Goal: Information Seeking & Learning: Learn about a topic

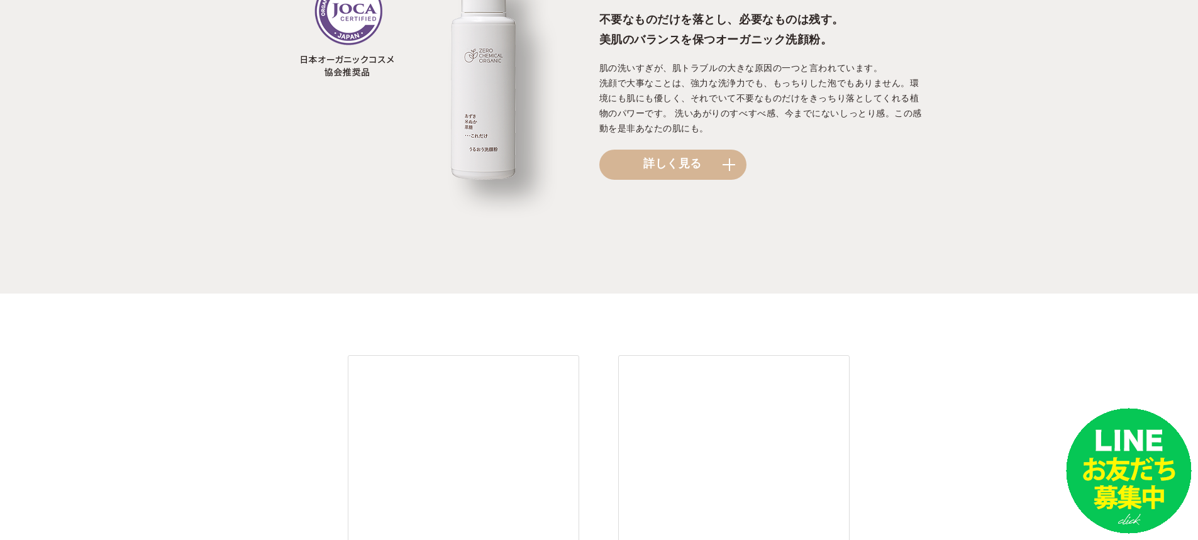
scroll to position [1761, 0]
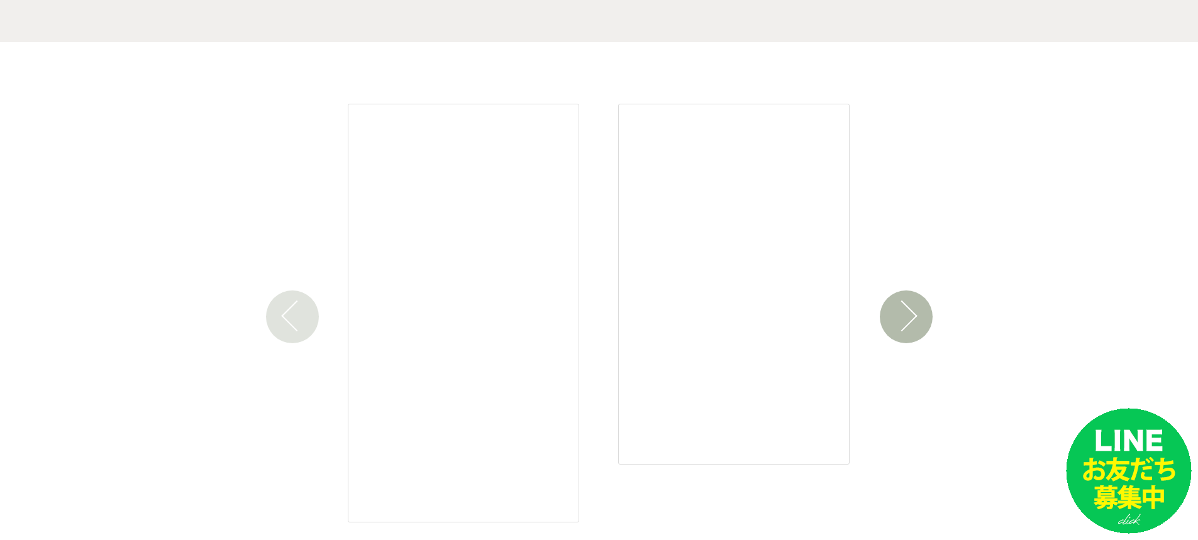
click at [900, 324] on button "Next" at bounding box center [906, 317] width 53 height 53
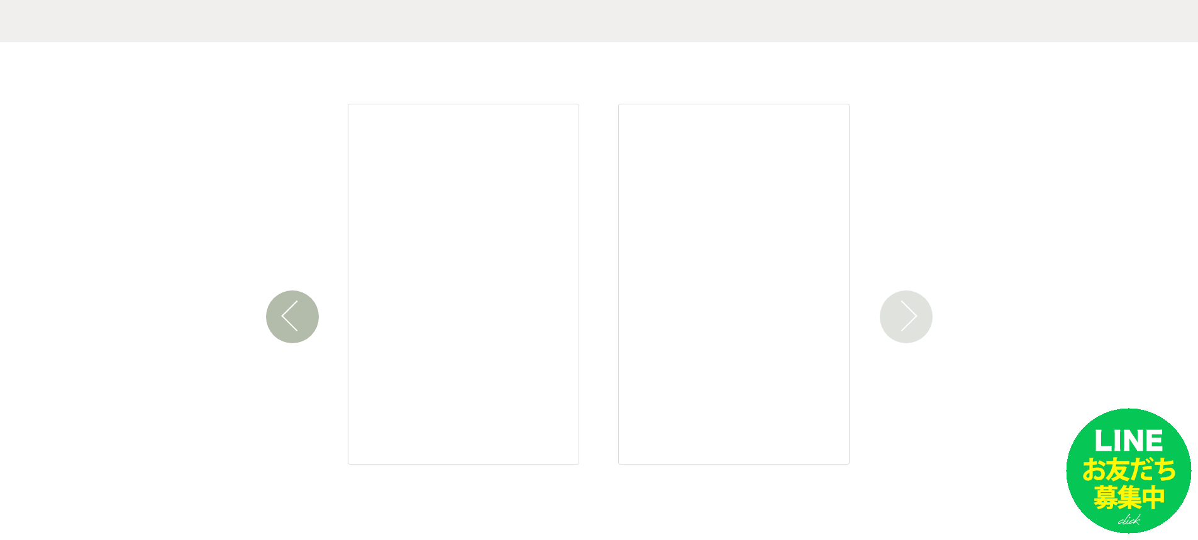
click at [900, 324] on button "Next" at bounding box center [906, 317] width 53 height 53
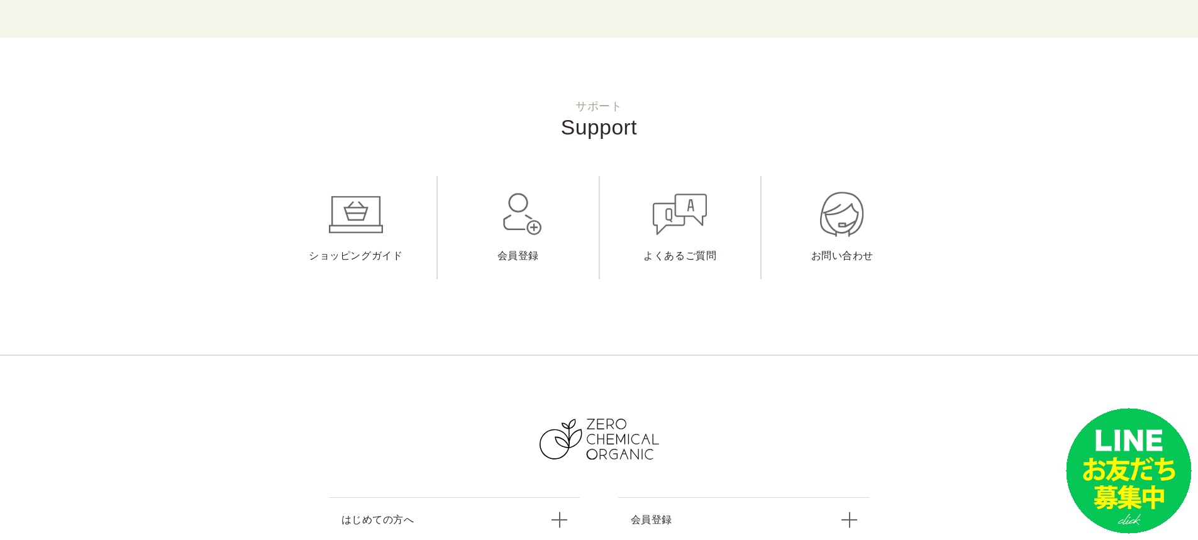
scroll to position [5086, 0]
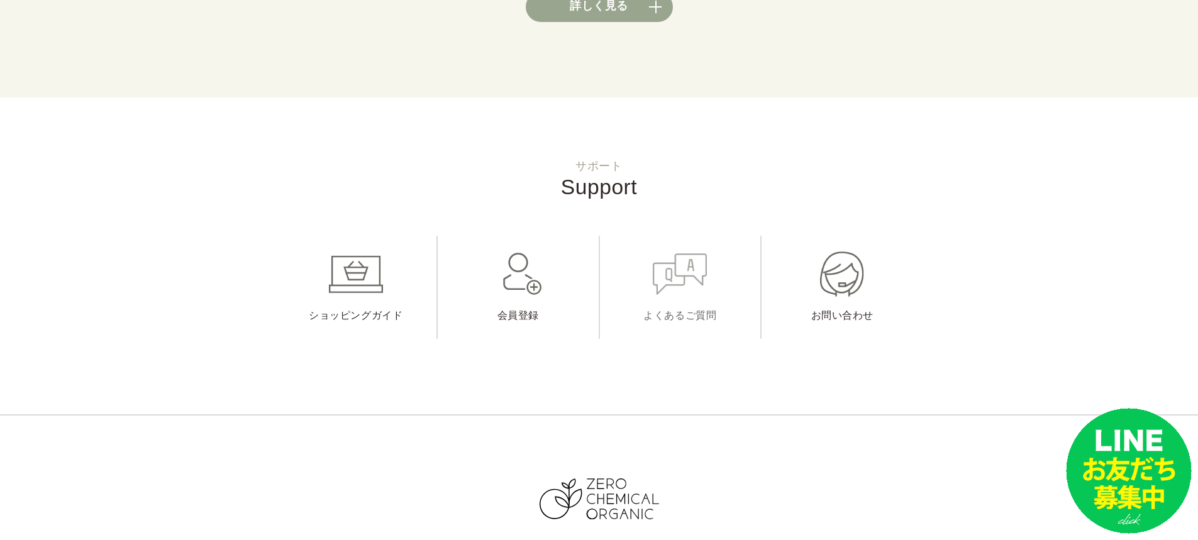
click at [686, 315] on link "よくあるご質問" at bounding box center [680, 287] width 161 height 103
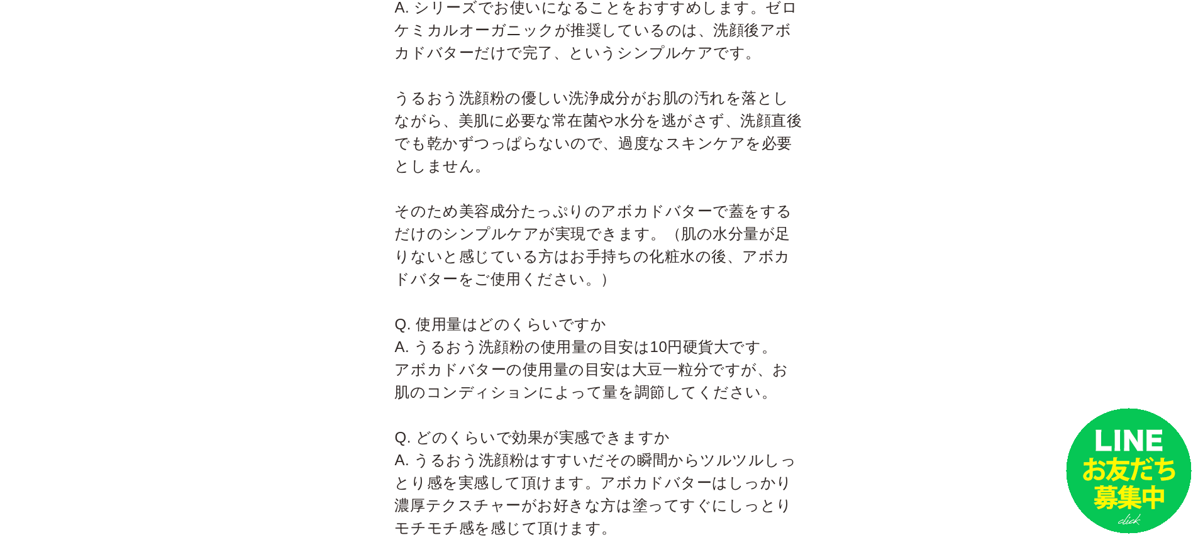
scroll to position [3647, 0]
